Goal: Download file/media

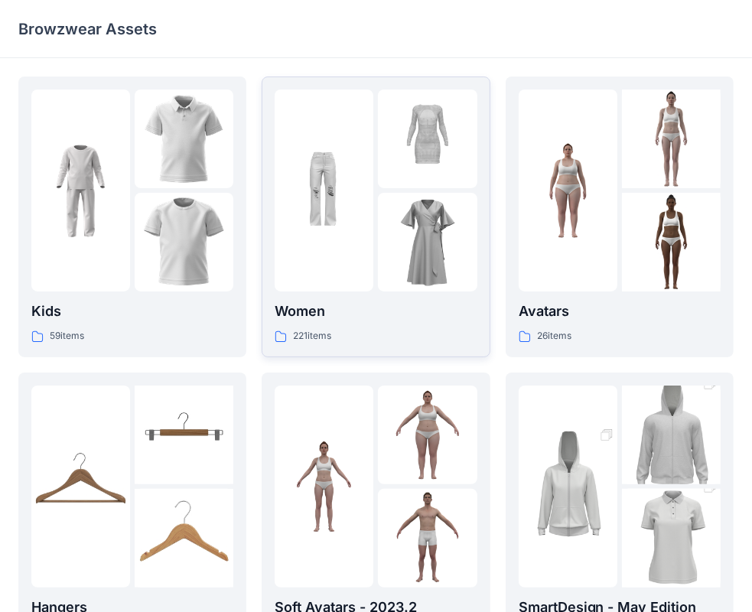
click at [353, 217] on img at bounding box center [324, 191] width 99 height 99
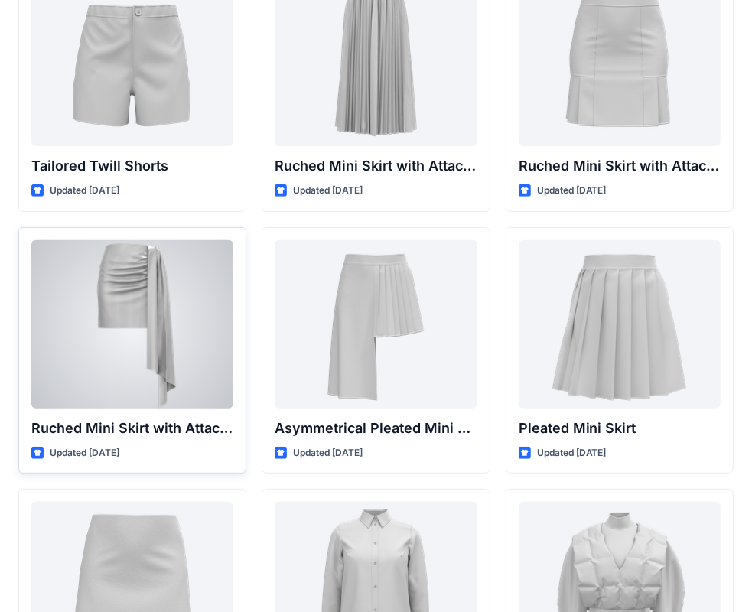
scroll to position [4019, 0]
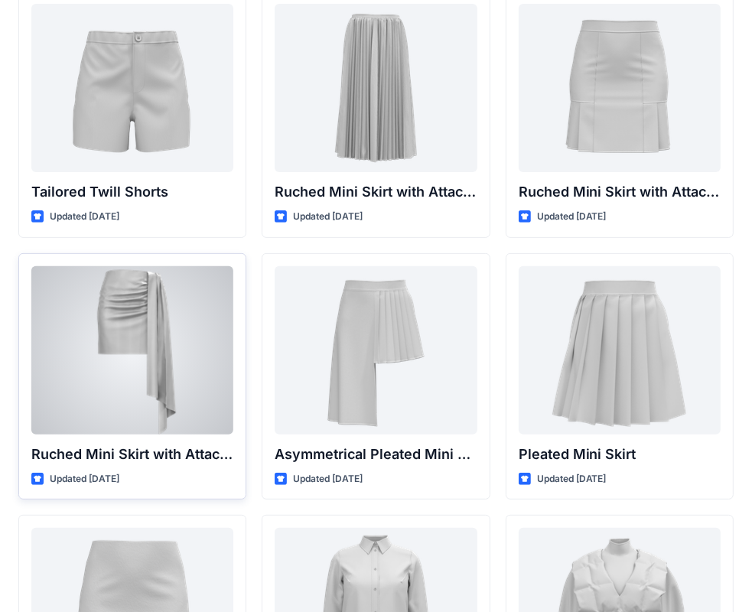
click at [155, 337] on div at bounding box center [132, 350] width 202 height 168
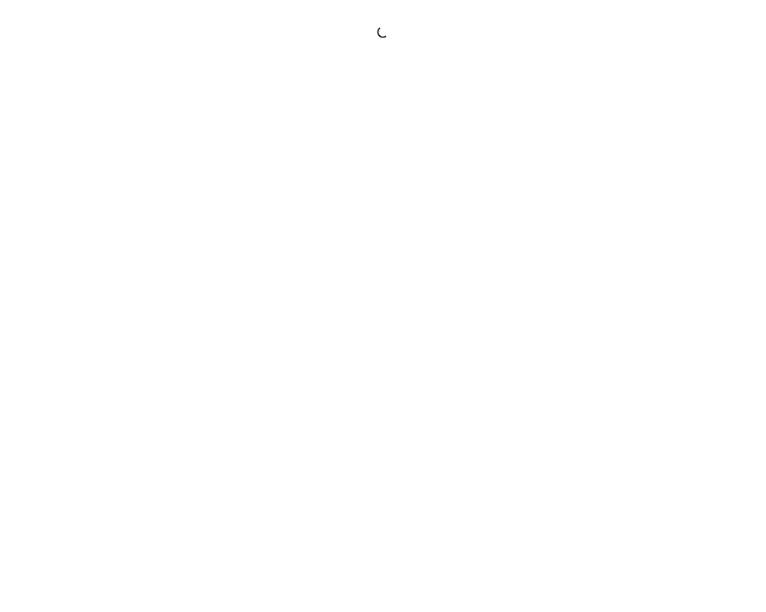
click at [155, 337] on div at bounding box center [383, 306] width 766 height 612
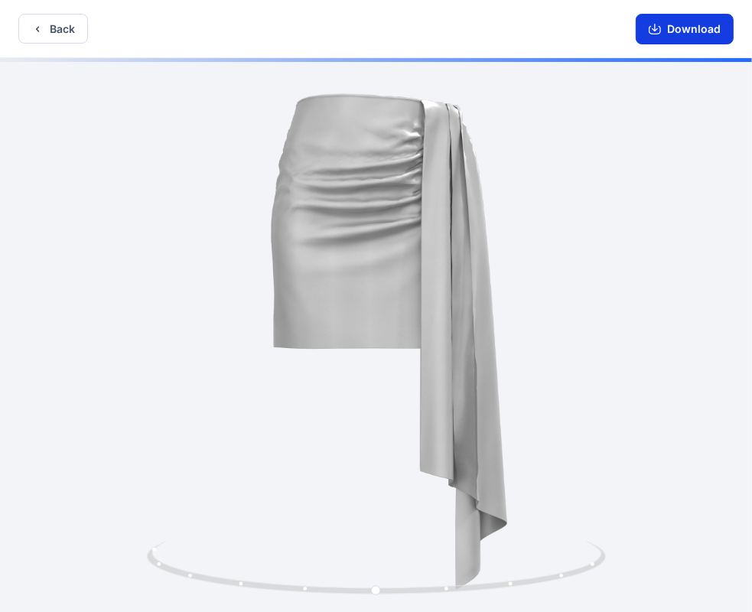
click at [707, 34] on button "Download" at bounding box center [685, 29] width 98 height 31
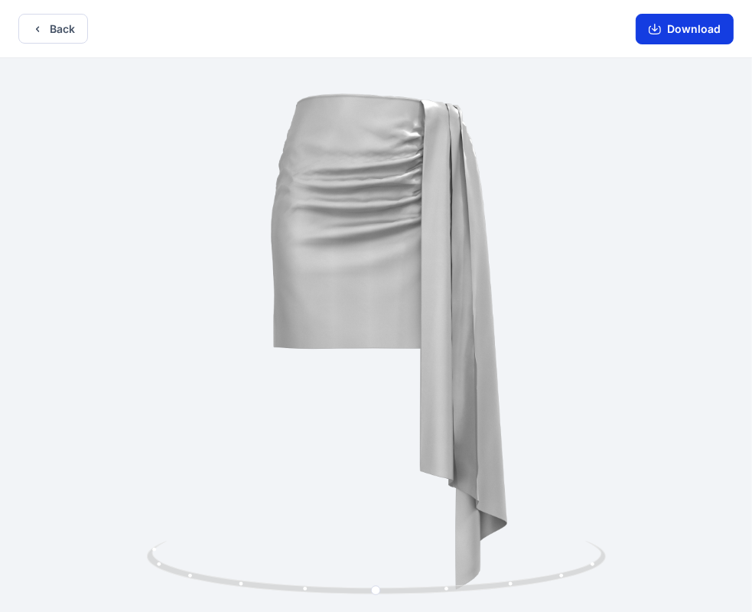
click at [698, 24] on button "Download" at bounding box center [685, 29] width 98 height 31
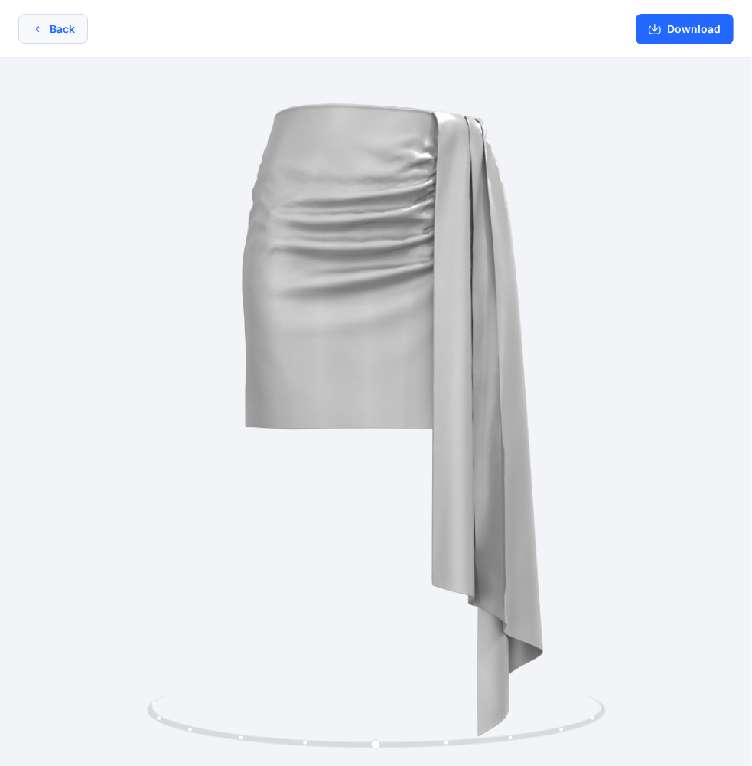
click at [51, 42] on button "Back" at bounding box center [53, 29] width 70 height 30
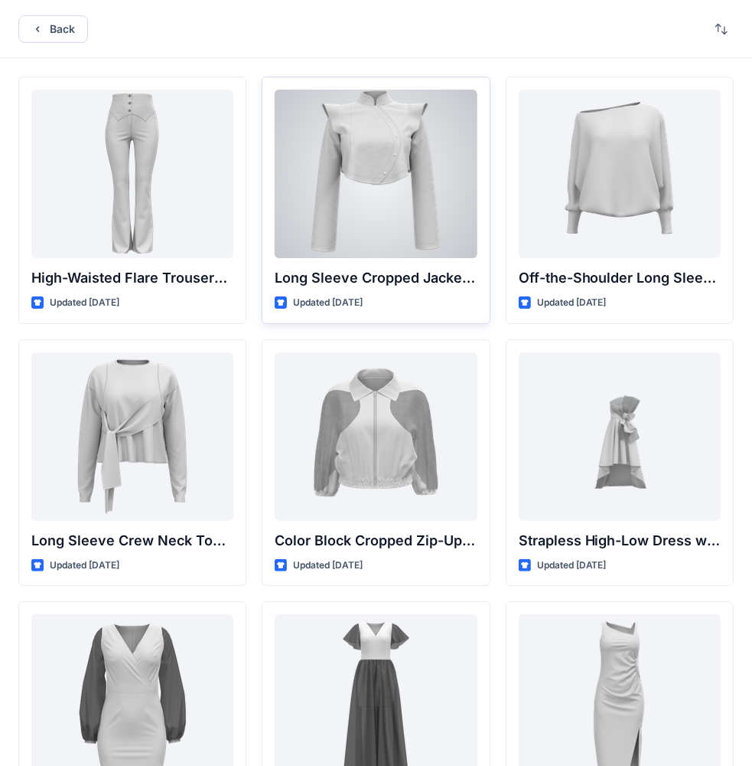
click at [402, 165] on div at bounding box center [376, 174] width 202 height 168
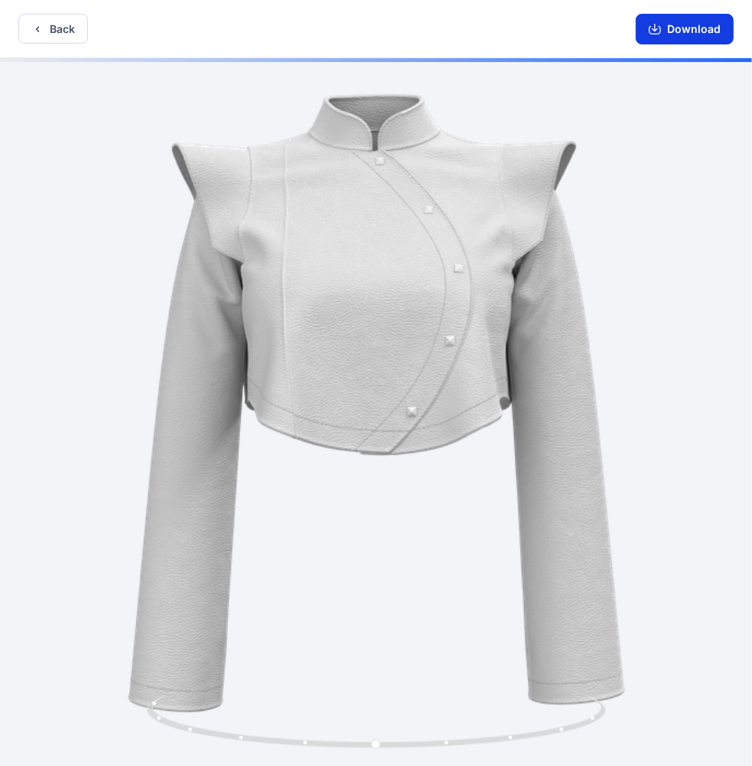
click at [671, 31] on button "Download" at bounding box center [685, 29] width 98 height 31
click at [692, 24] on button "Download" at bounding box center [685, 29] width 98 height 31
